Goal: Information Seeking & Learning: Learn about a topic

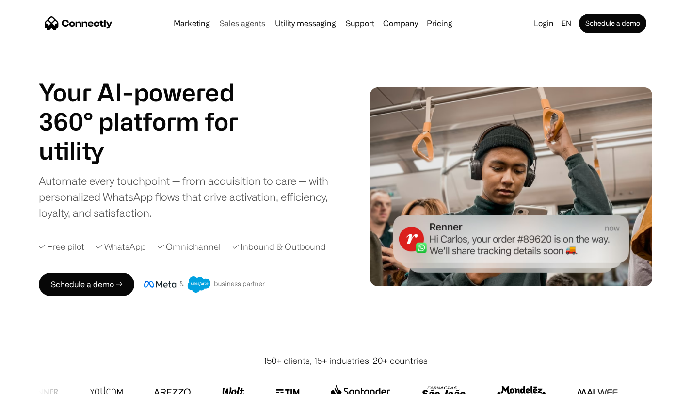
click at [238, 26] on link "Sales agents" at bounding box center [242, 23] width 53 height 8
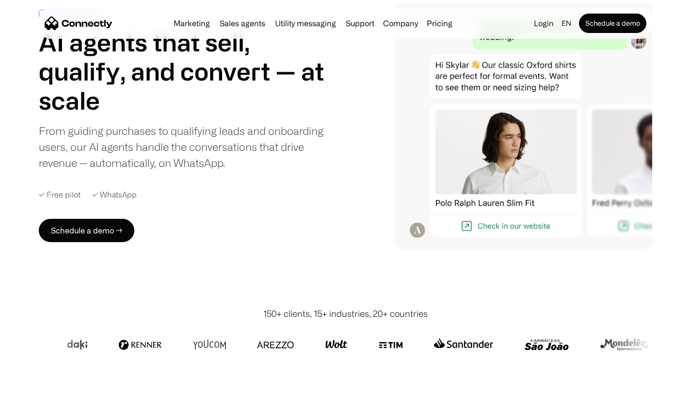
scroll to position [71, 0]
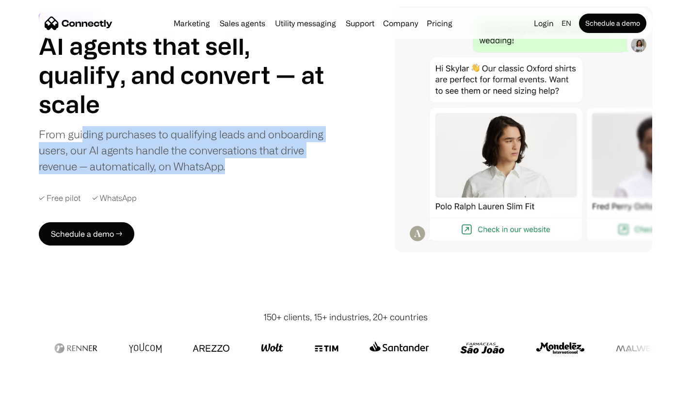
drag, startPoint x: 84, startPoint y: 141, endPoint x: 267, endPoint y: 168, distance: 184.8
click at [268, 169] on div "From guiding purchases to qualifying leads and onboarding users, our AI agents …" at bounding box center [190, 150] width 303 height 48
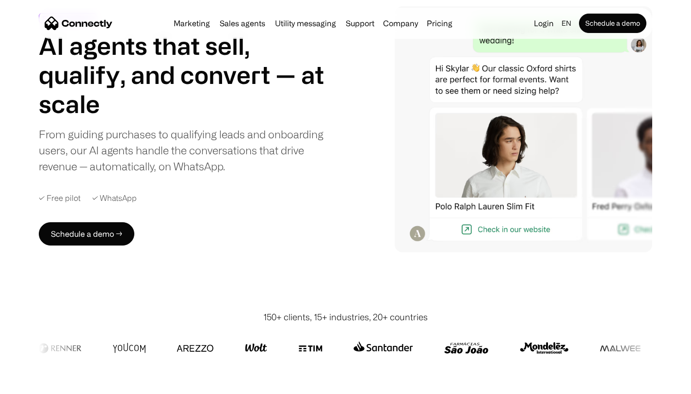
click at [222, 170] on div "From guiding purchases to qualifying leads and onboarding users, our AI agents …" at bounding box center [190, 150] width 303 height 48
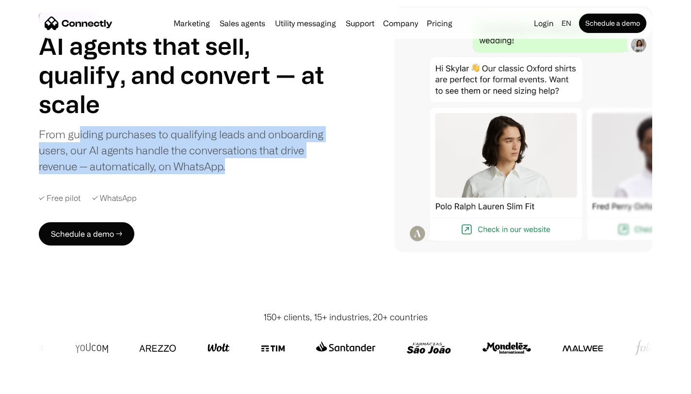
drag, startPoint x: 79, startPoint y: 137, endPoint x: 251, endPoint y: 170, distance: 175.7
click at [252, 171] on div "From guiding purchases to qualifying leads and onboarding users, our AI agents …" at bounding box center [190, 150] width 303 height 48
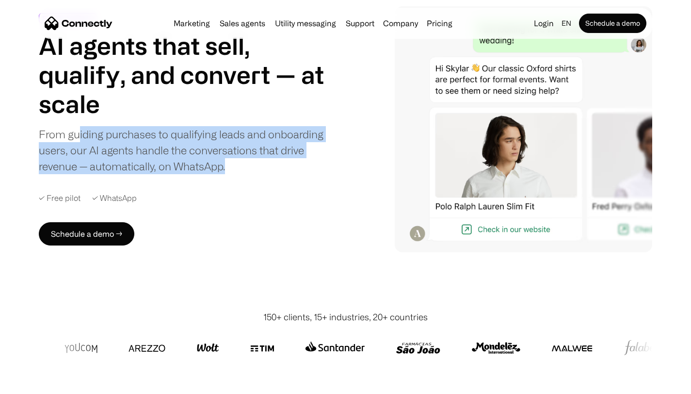
click at [243, 169] on div "From guiding purchases to qualifying leads and onboarding users, our AI agents …" at bounding box center [190, 150] width 303 height 48
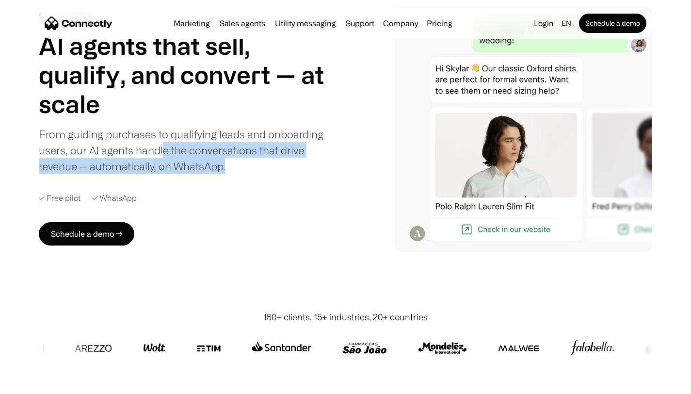
drag, startPoint x: 166, startPoint y: 149, endPoint x: 253, endPoint y: 171, distance: 89.9
click at [254, 172] on div "From guiding purchases to qualifying leads and onboarding users, our AI agents …" at bounding box center [190, 150] width 303 height 48
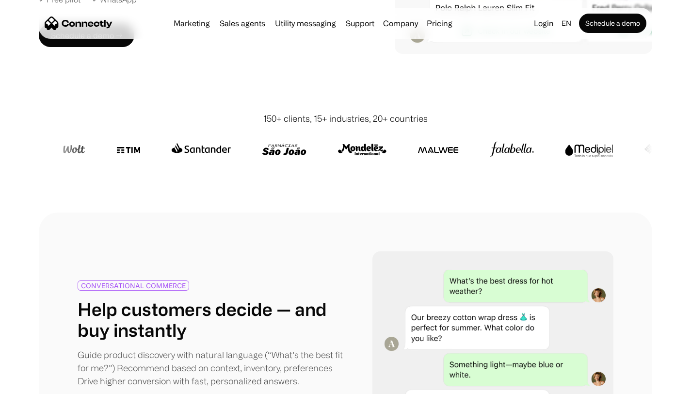
scroll to position [80, 0]
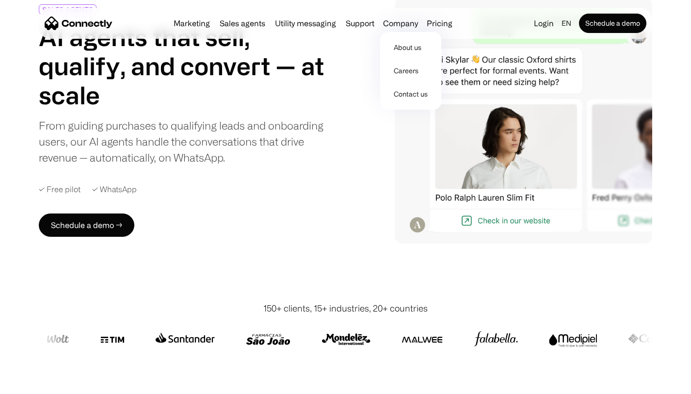
click at [435, 32] on div "About us Careers Contact us" at bounding box center [410, 71] width 61 height 78
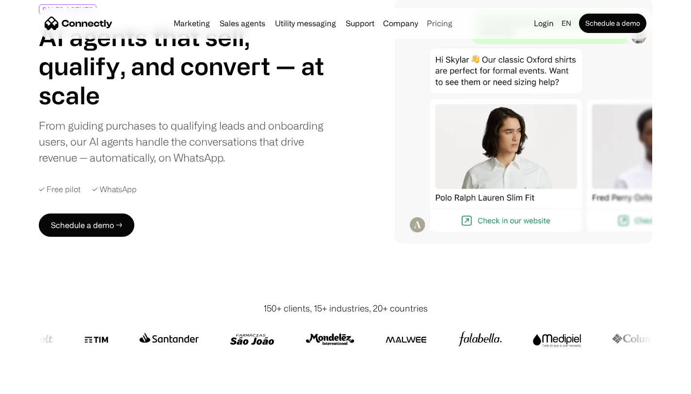
click at [442, 24] on link "Pricing" at bounding box center [439, 23] width 33 height 8
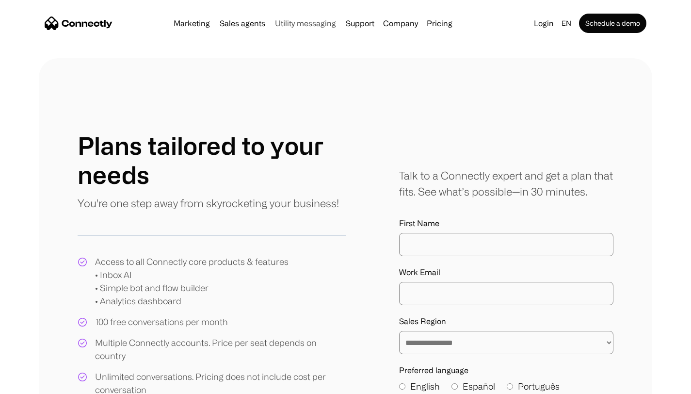
click at [310, 26] on link "Utility messaging" at bounding box center [305, 23] width 69 height 8
